Goal: Task Accomplishment & Management: Use online tool/utility

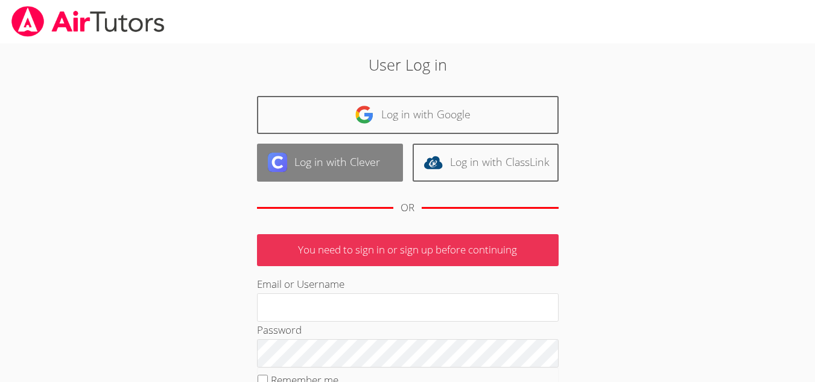
click at [355, 169] on link "Log in with Clever" at bounding box center [330, 163] width 146 height 38
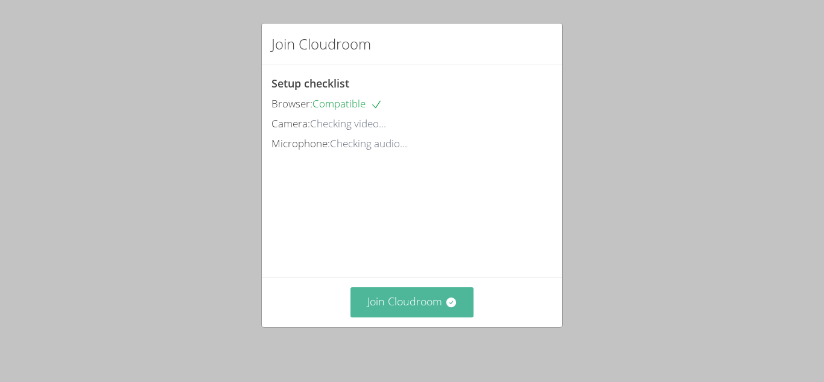
click at [436, 311] on button "Join Cloudroom" at bounding box center [412, 302] width 124 height 30
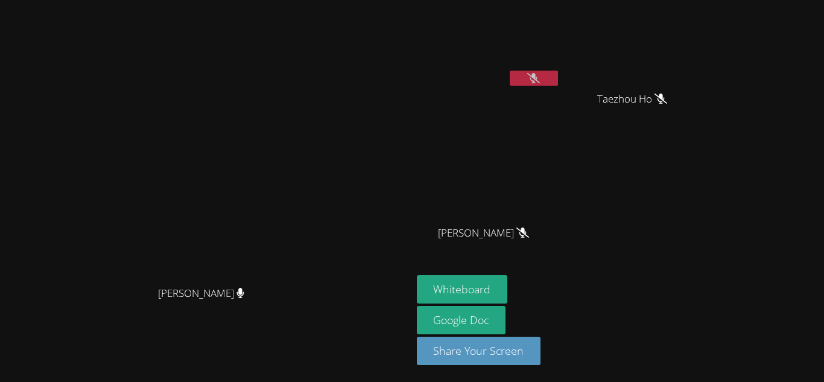
click at [558, 79] on button at bounding box center [534, 78] width 48 height 15
click at [558, 72] on button at bounding box center [534, 78] width 48 height 15
click at [558, 79] on button at bounding box center [534, 78] width 48 height 15
